Goal: Task Accomplishment & Management: Complete application form

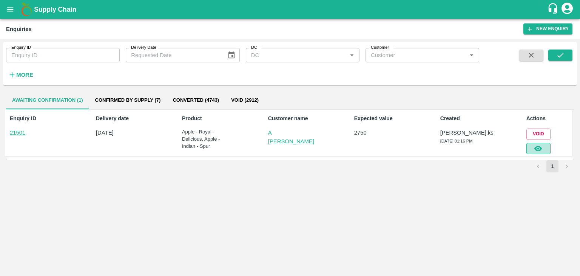
click at [543, 150] on button "button" at bounding box center [539, 148] width 24 height 11
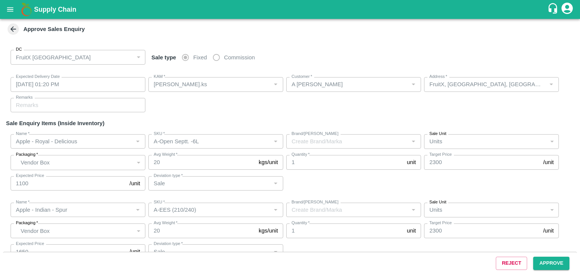
type input "[DATE] 01:20 PM"
type input "[PERSON_NAME].ks"
type input "A [PERSON_NAME]"
type input "FruitX, [GEOGRAPHIC_DATA], [GEOGRAPHIC_DATA] Urban, [GEOGRAPHIC_DATA]"
type input "Apple - Royal - Delicious"
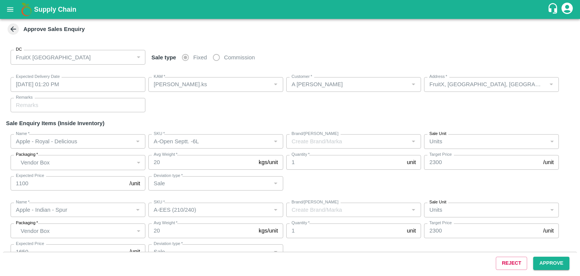
type input "A-Open Septt. -6L"
type input "Sale"
type input "Apple - Indian - Spur"
type input "A-EES (210/240)"
type input "Sale"
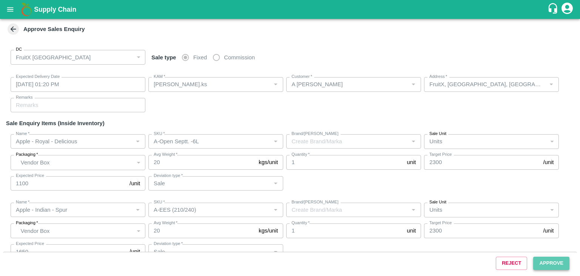
click at [544, 260] on button "Approve" at bounding box center [551, 263] width 36 height 13
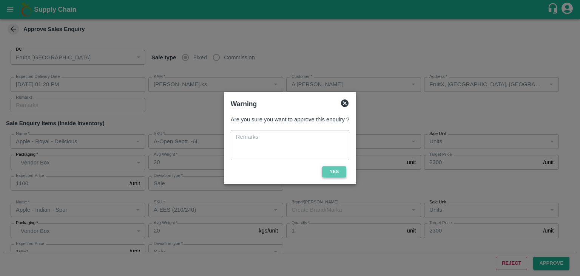
click at [340, 170] on button "Yes" at bounding box center [334, 171] width 24 height 11
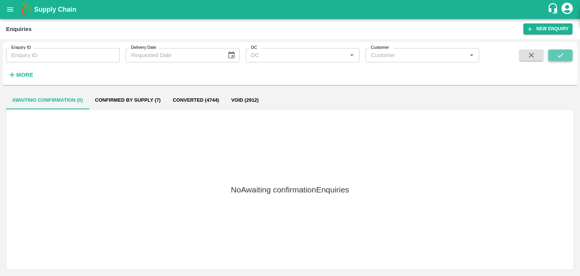
click at [559, 53] on icon "submit" at bounding box center [561, 55] width 8 height 8
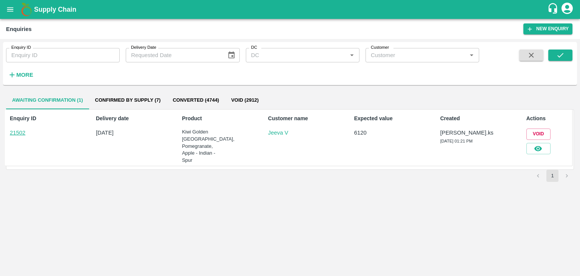
click at [526, 148] on div at bounding box center [537, 147] width 27 height 14
click at [527, 148] on button "button" at bounding box center [539, 148] width 24 height 11
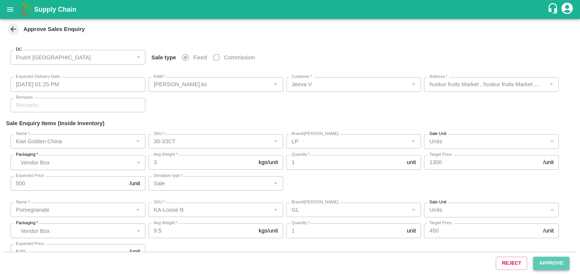
click at [542, 261] on button "Approve" at bounding box center [551, 263] width 36 height 13
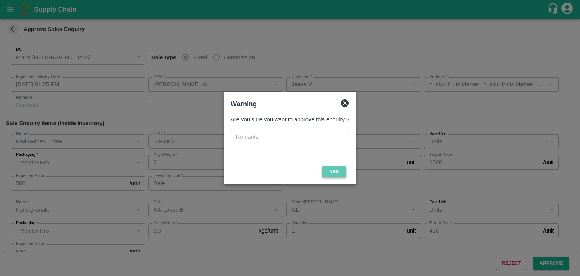
click at [339, 172] on button "Yes" at bounding box center [334, 171] width 24 height 11
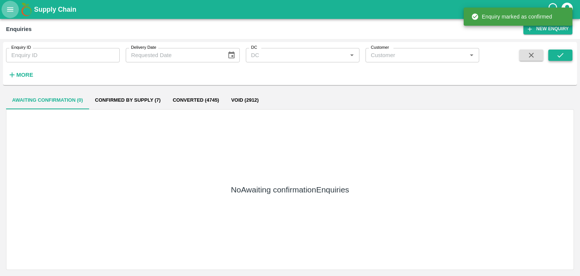
click at [557, 55] on icon "submit" at bounding box center [561, 55] width 8 height 8
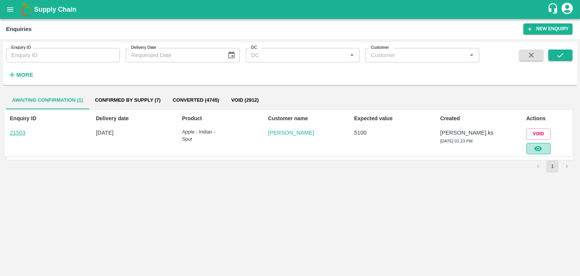
click at [532, 147] on button "button" at bounding box center [539, 148] width 24 height 11
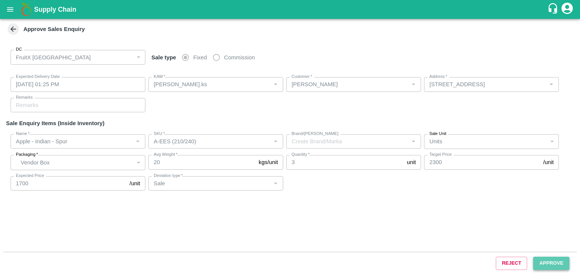
click at [537, 259] on button "Approve" at bounding box center [551, 263] width 36 height 13
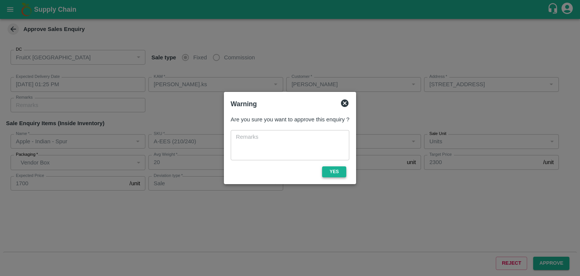
click at [332, 170] on button "Yes" at bounding box center [334, 171] width 24 height 11
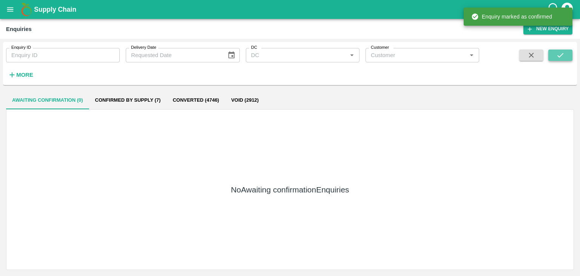
click at [555, 59] on button "submit" at bounding box center [561, 54] width 24 height 11
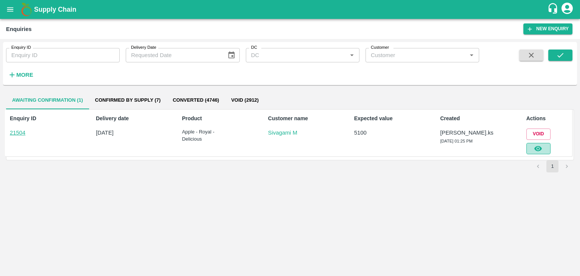
click at [533, 148] on button "button" at bounding box center [539, 148] width 24 height 11
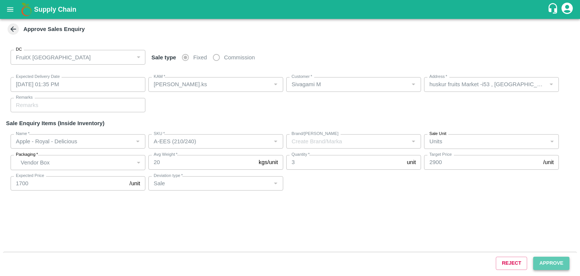
click at [548, 266] on button "Approve" at bounding box center [551, 263] width 36 height 13
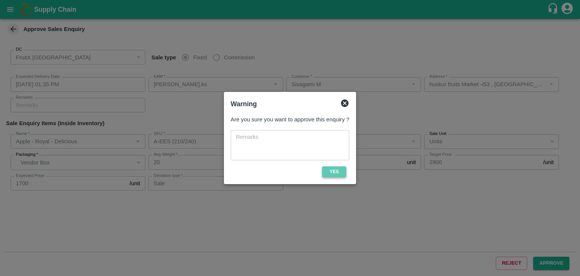
click at [331, 171] on button "Yes" at bounding box center [334, 171] width 24 height 11
